Goal: Task Accomplishment & Management: Use online tool/utility

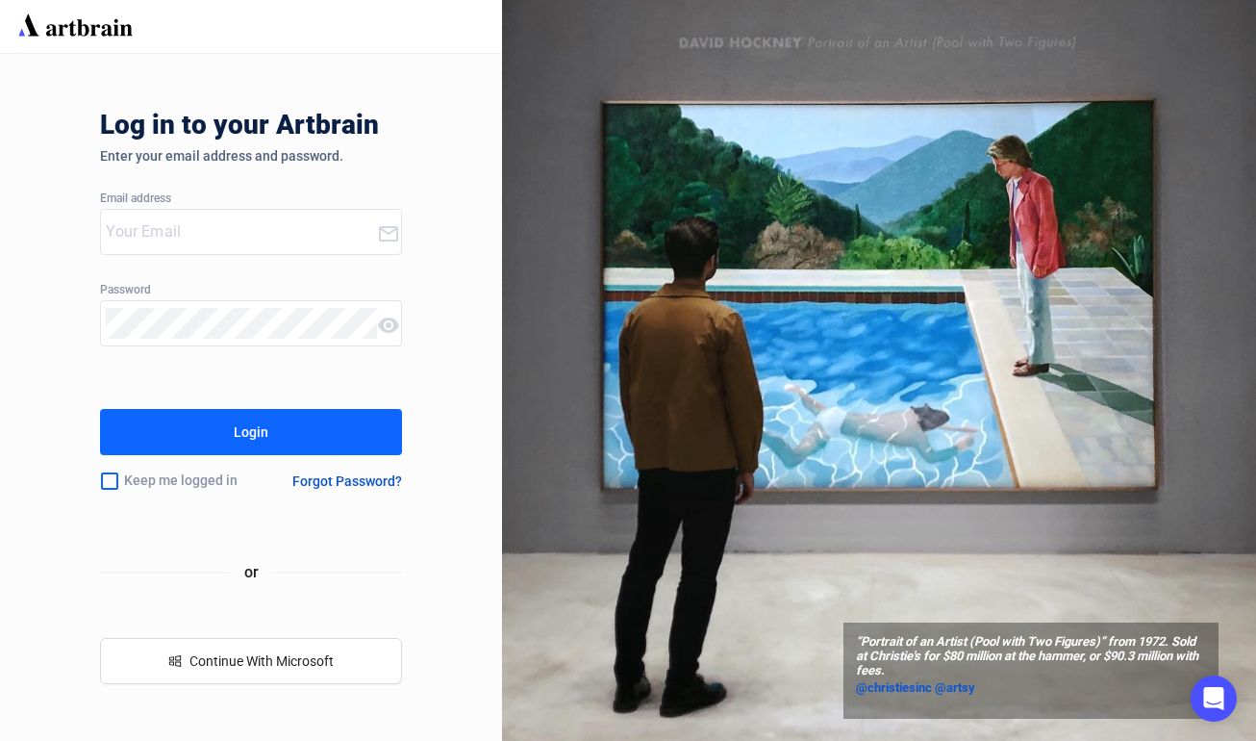
type input "[EMAIL_ADDRESS][DOMAIN_NAME]"
click at [265, 449] on button "Login" at bounding box center [250, 432] width 301 height 46
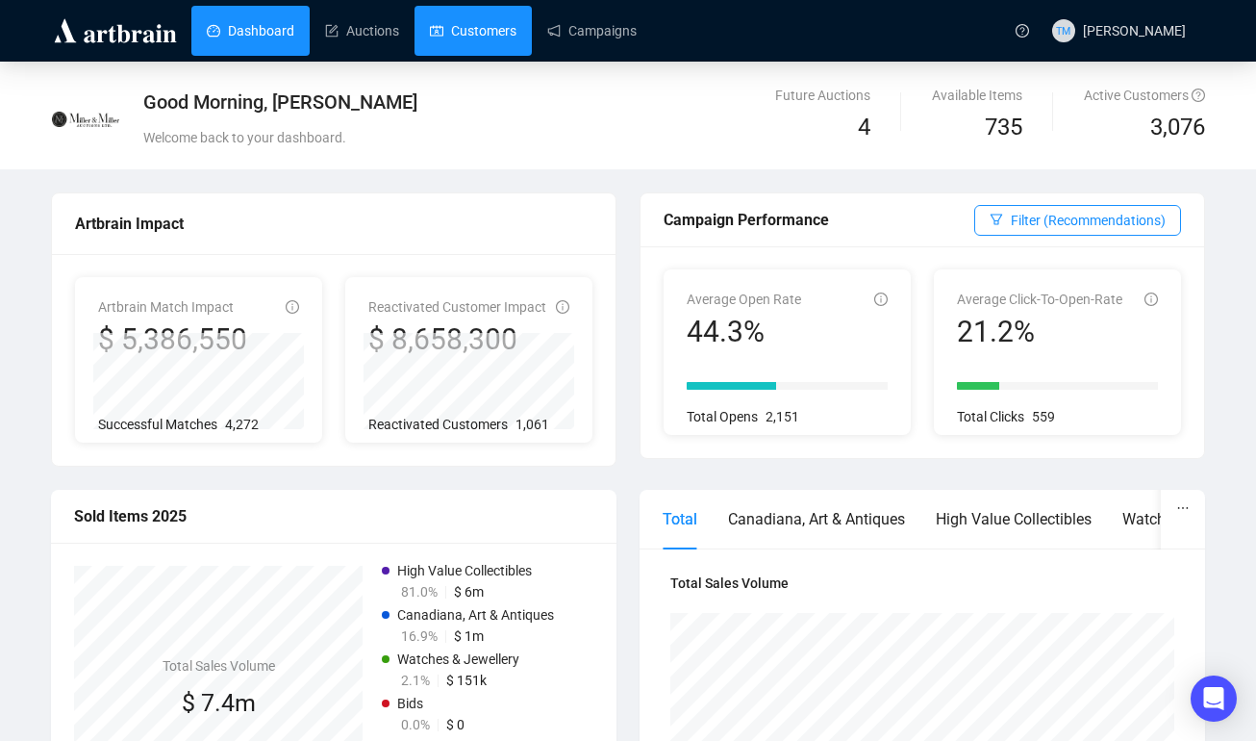
click at [455, 36] on link "Customers" at bounding box center [473, 31] width 87 height 50
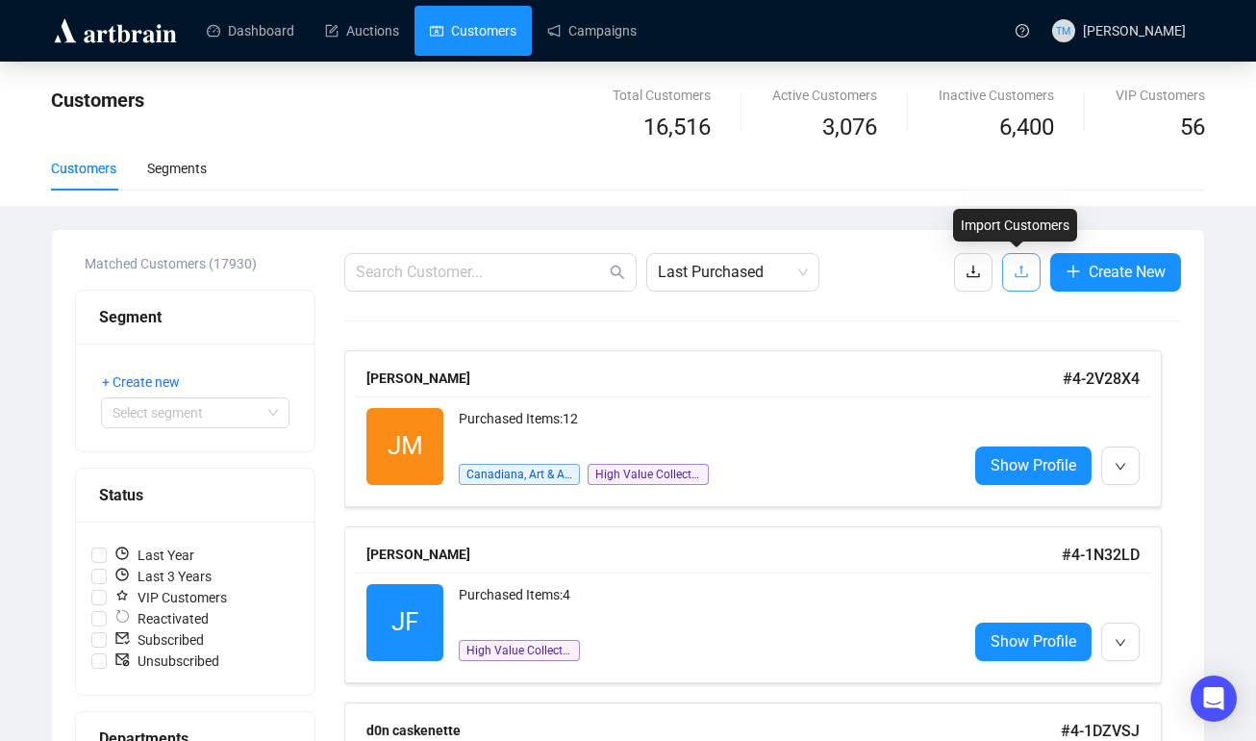
click at [1018, 262] on span "button" at bounding box center [1021, 272] width 15 height 24
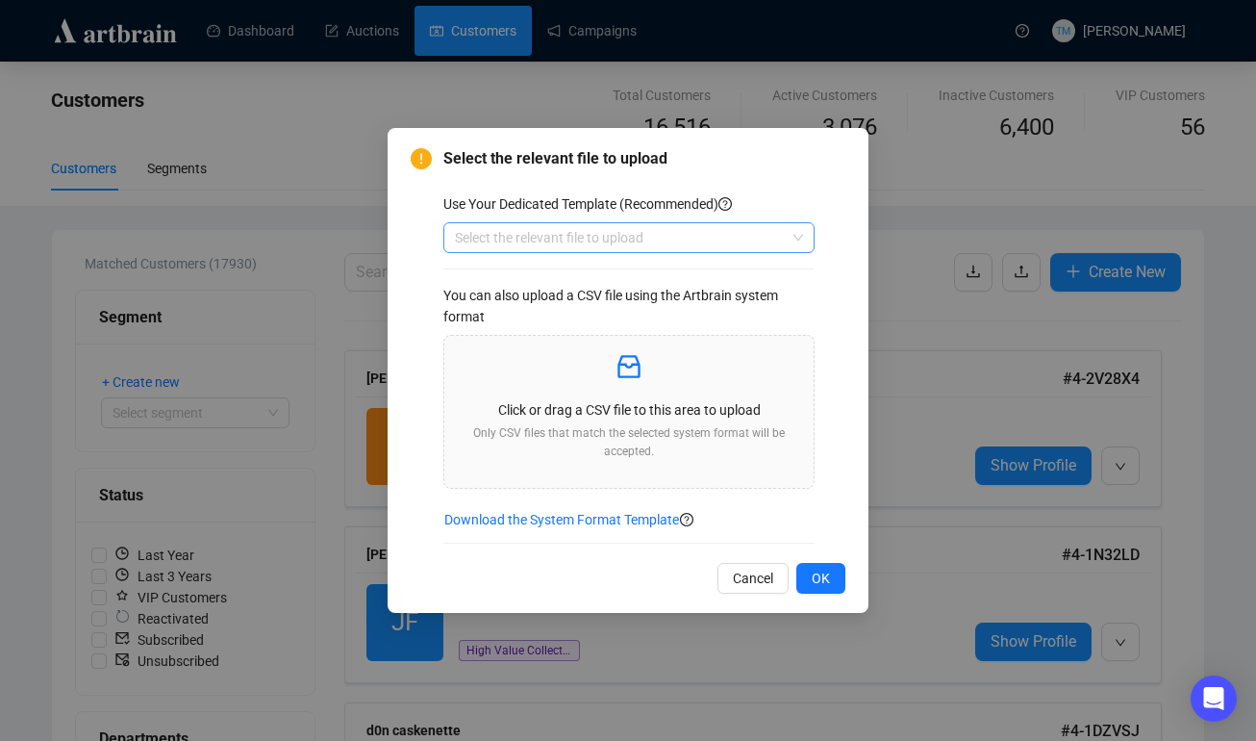
click at [783, 229] on input "search" at bounding box center [620, 237] width 331 height 29
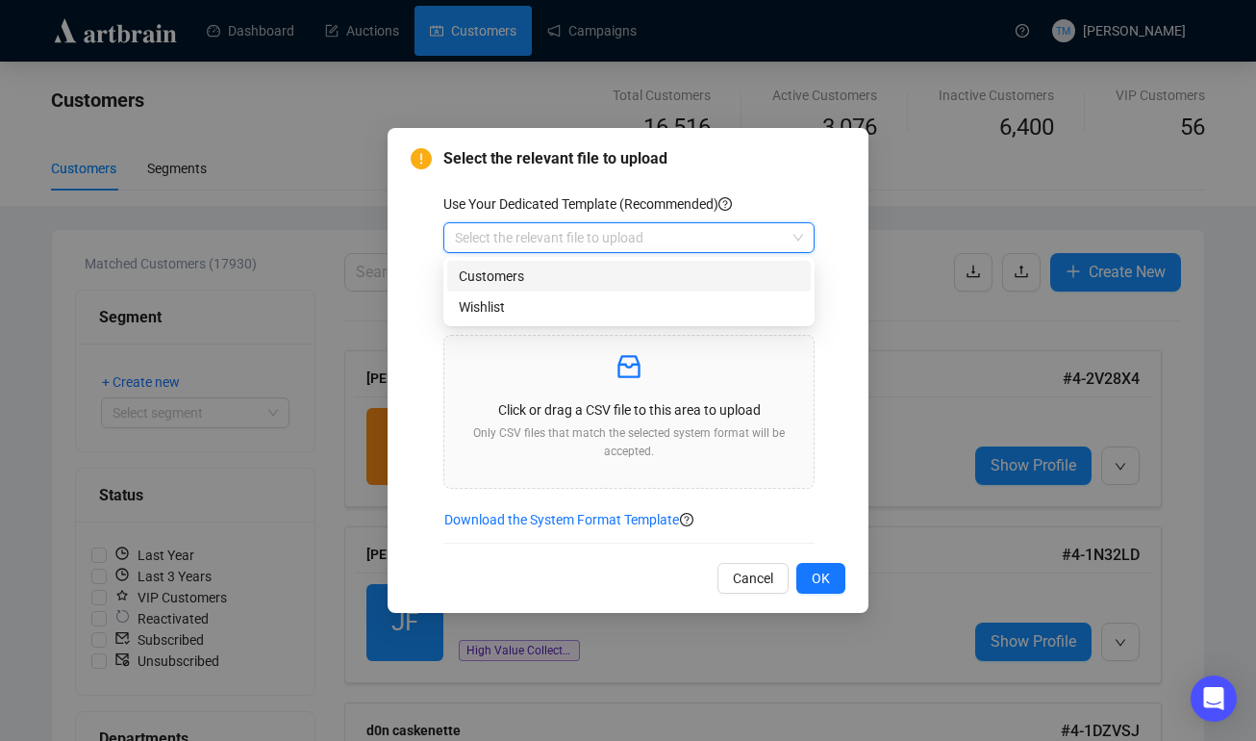
click at [710, 269] on div "Customers" at bounding box center [629, 275] width 341 height 21
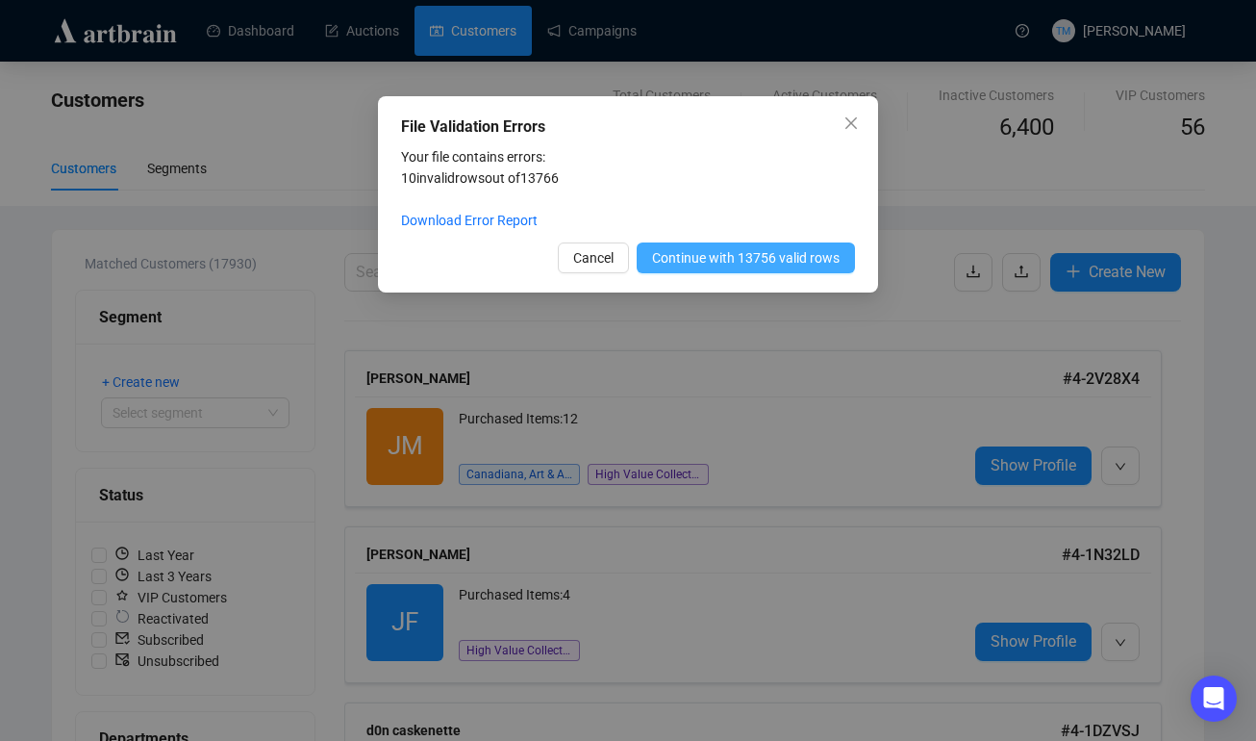
click at [788, 253] on span "Continue with 13756 valid rows" at bounding box center [746, 257] width 188 height 21
